Goal: Find specific page/section: Find specific page/section

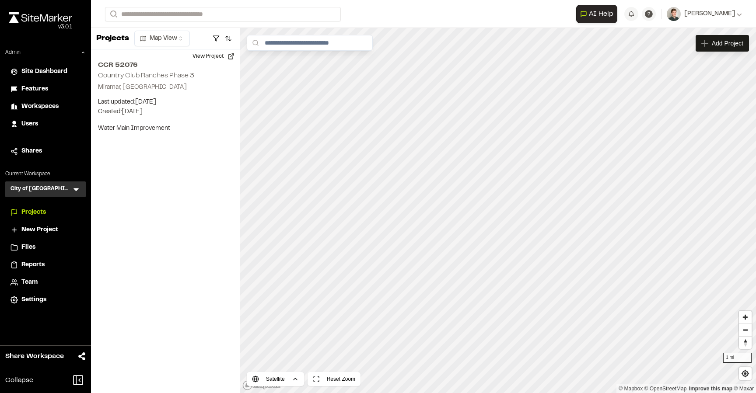
click at [77, 186] on icon at bounding box center [76, 189] width 9 height 9
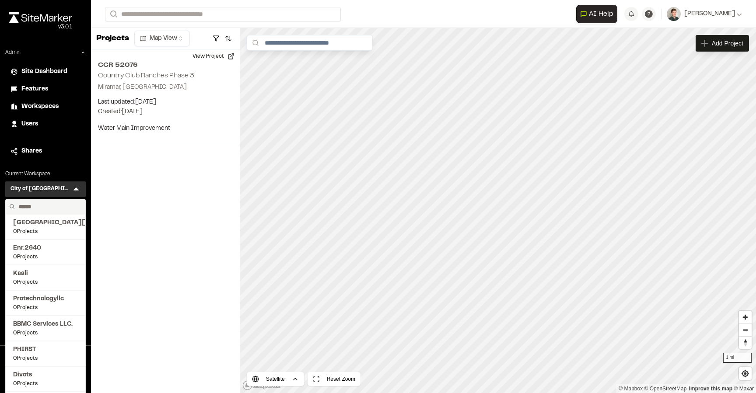
click at [39, 207] on input "text" at bounding box center [48, 207] width 67 height 15
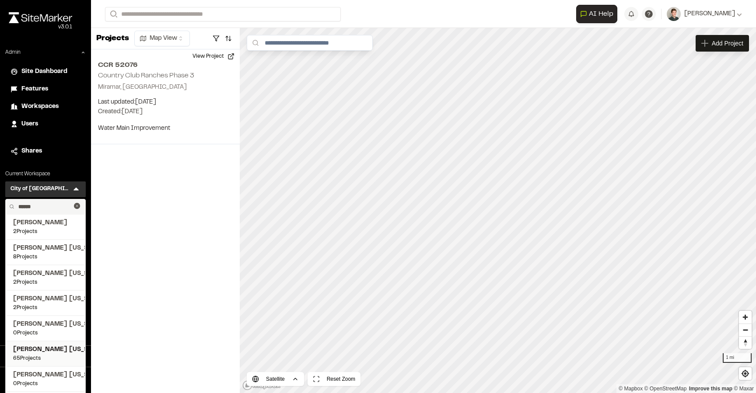
type input "******"
click at [41, 354] on span "[PERSON_NAME] [US_STATE]" at bounding box center [45, 350] width 65 height 10
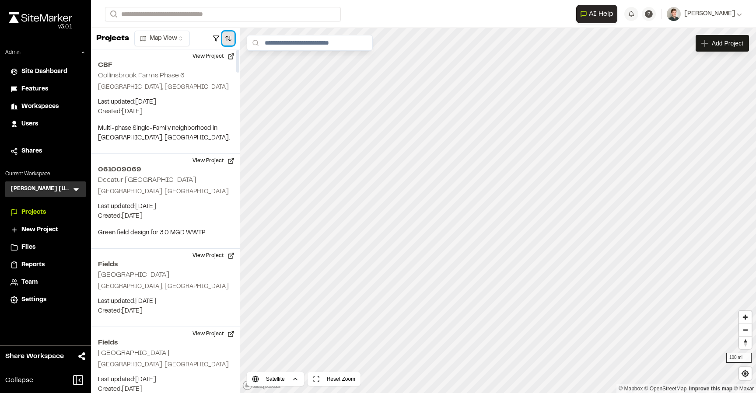
click at [226, 38] on button "button" at bounding box center [228, 39] width 12 height 14
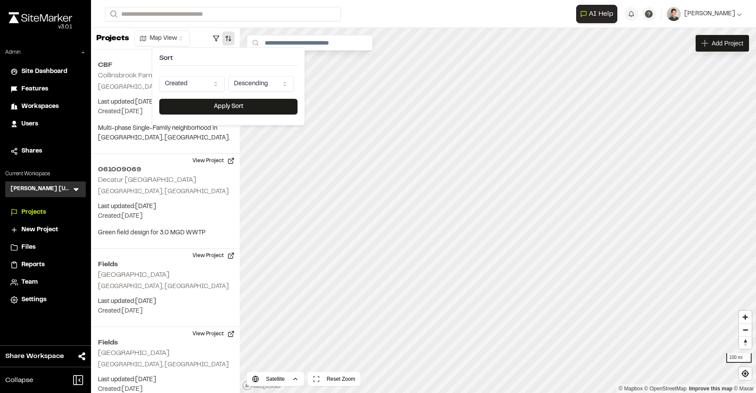
click at [206, 87] on html "Close sidebar v 3.0.1 Admin Site Dashboard Features Workspaces Users Shares Cur…" at bounding box center [378, 196] width 756 height 393
click at [213, 106] on button "Apply Sort" at bounding box center [228, 107] width 138 height 16
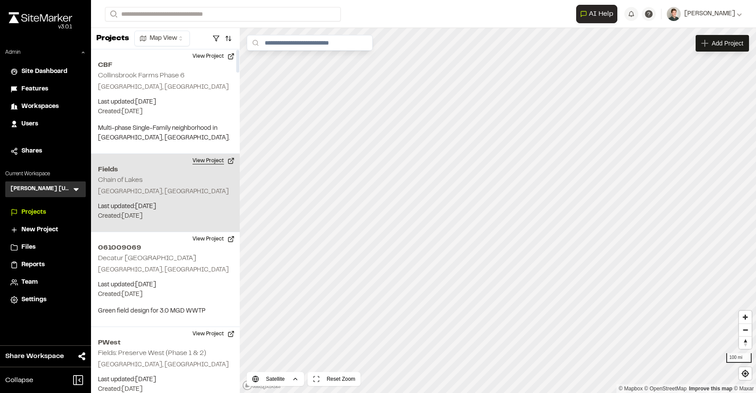
click at [211, 161] on button "View Project" at bounding box center [213, 161] width 53 height 14
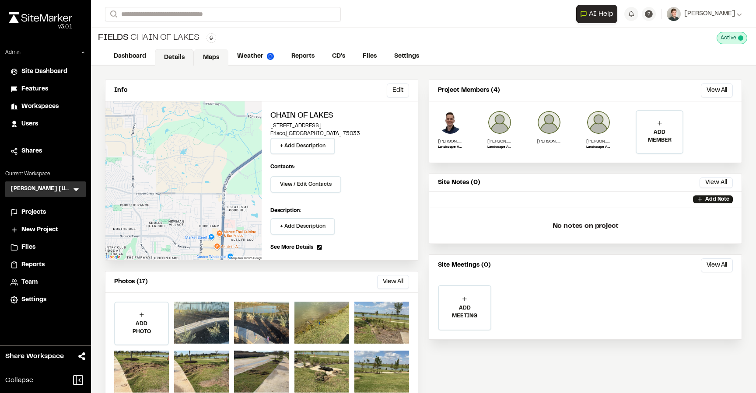
click at [218, 52] on link "Maps" at bounding box center [211, 57] width 35 height 17
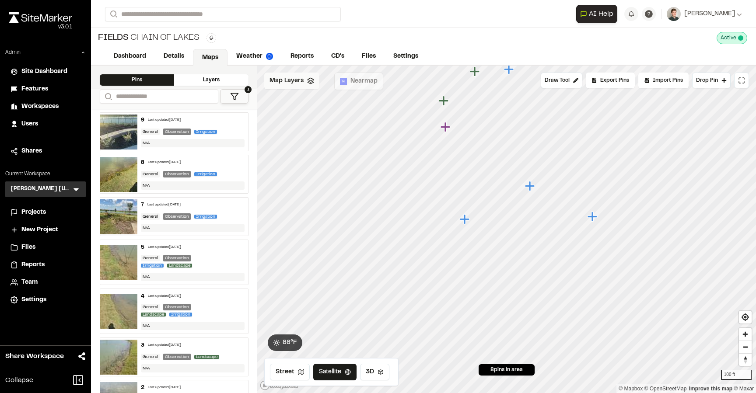
click at [301, 84] on span "Map Layers" at bounding box center [287, 81] width 34 height 10
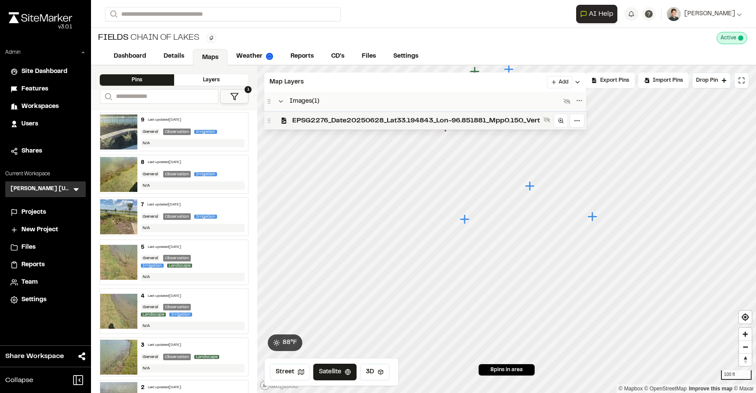
click at [305, 119] on span "EPSG2276_Date20250628_Lat33.194843_Lon-96.851881_Mpp0.150_Vert" at bounding box center [416, 121] width 248 height 11
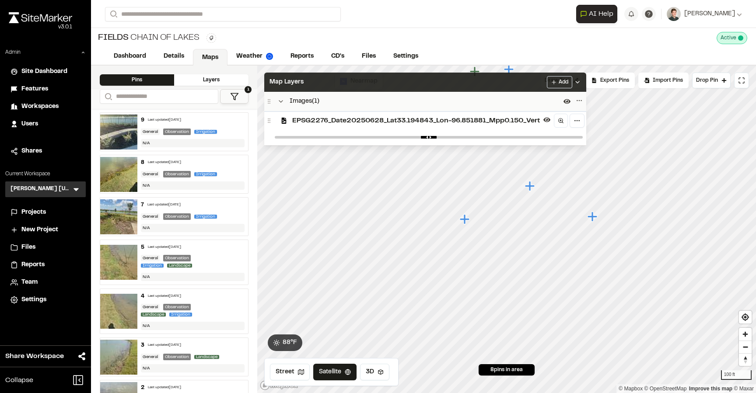
click at [318, 89] on div "Map Layers Add" at bounding box center [425, 82] width 322 height 19
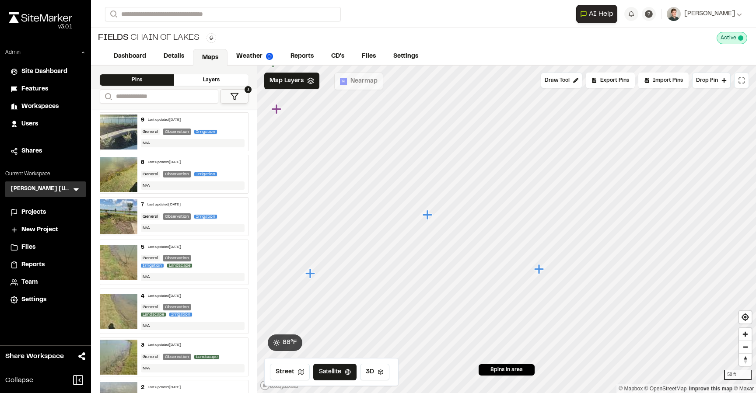
click at [426, 216] on icon "Map marker" at bounding box center [428, 215] width 10 height 10
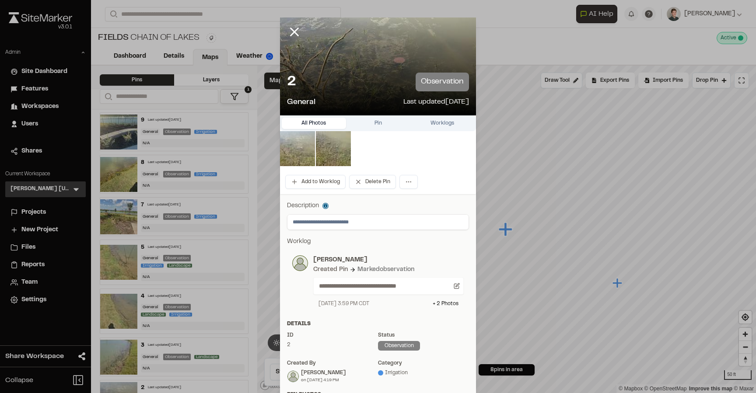
click at [305, 146] on img at bounding box center [297, 148] width 35 height 35
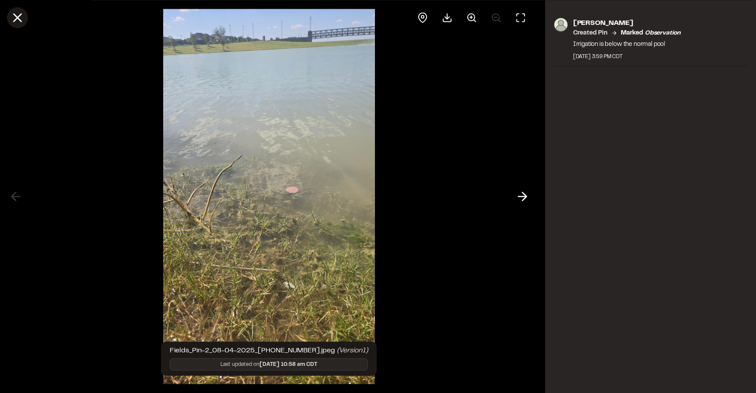
click at [19, 20] on icon at bounding box center [17, 17] width 15 height 15
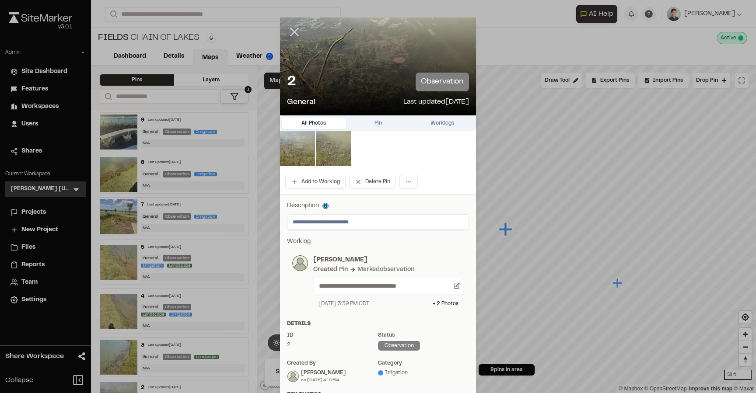
click at [295, 30] on icon at bounding box center [294, 32] width 15 height 15
